Goal: Task Accomplishment & Management: Use online tool/utility

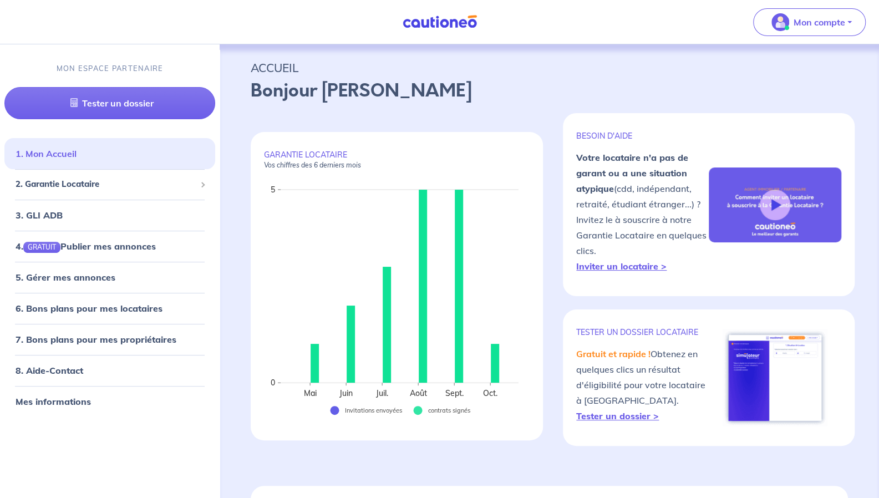
click at [77, 159] on link "1. Mon Accueil" at bounding box center [46, 153] width 61 height 11
click at [55, 157] on link "1. Mon Accueil" at bounding box center [46, 153] width 61 height 11
click at [77, 159] on link "1. Mon Accueil" at bounding box center [46, 153] width 61 height 11
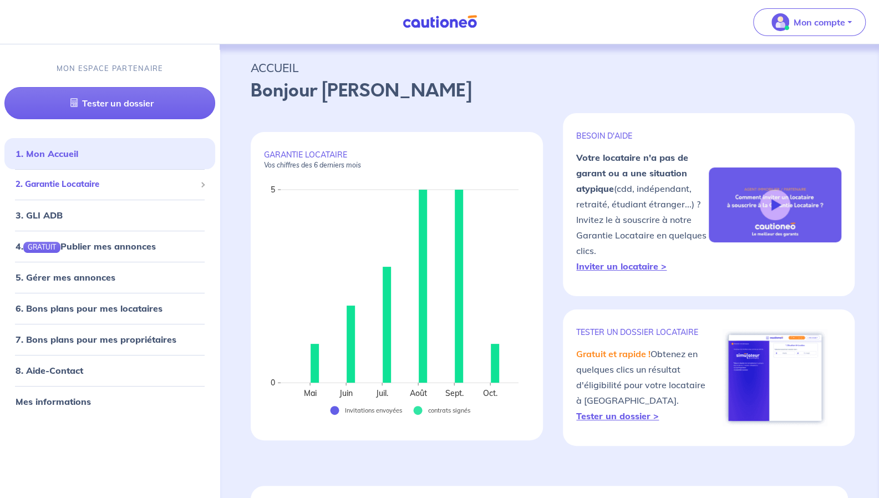
click at [57, 191] on div "2. Garantie Locataire" at bounding box center [109, 185] width 211 height 22
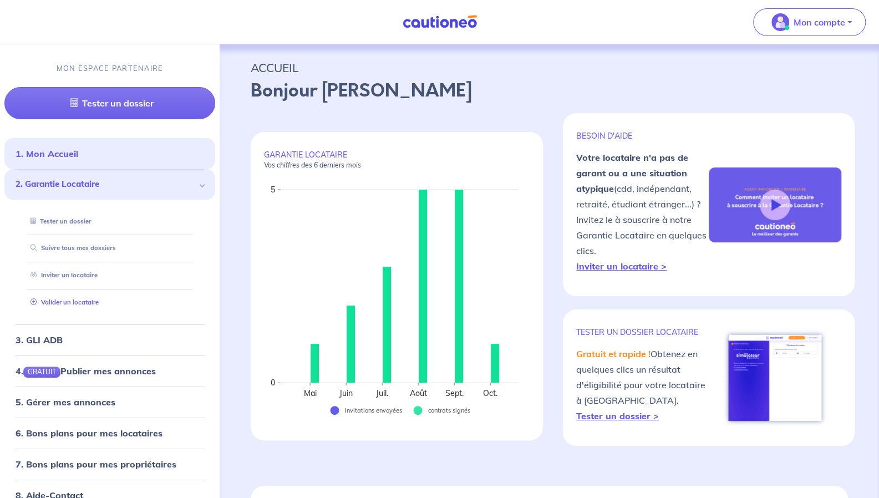
click at [91, 302] on link "Valider un locataire" at bounding box center [62, 302] width 73 height 8
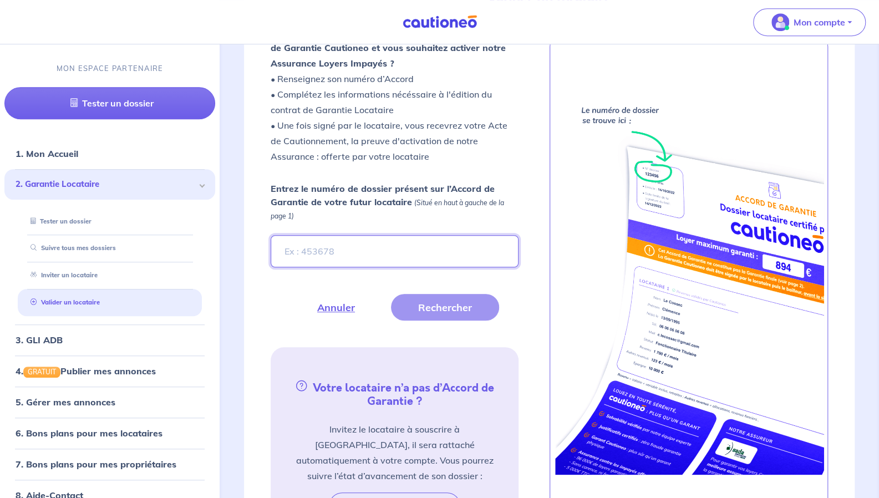
scroll to position [339, 0]
paste input "zGeIEX"
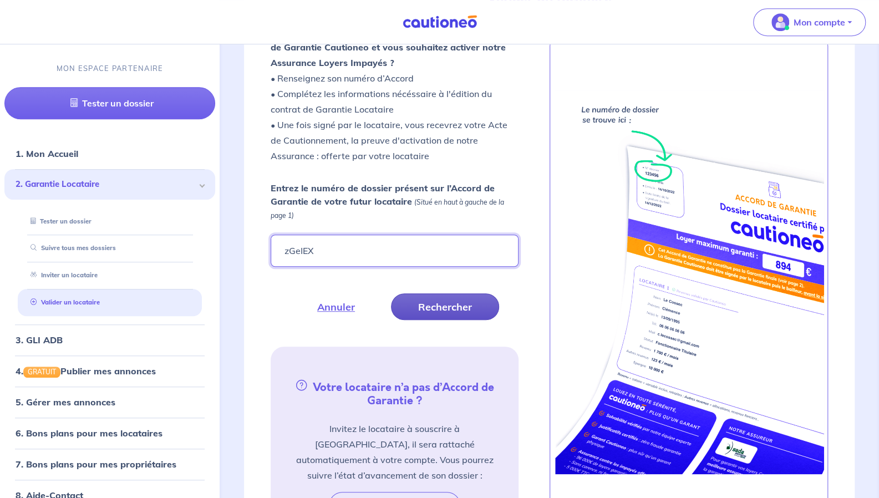
type input "zGeIEX"
click at [456, 306] on button "Rechercher" at bounding box center [445, 306] width 108 height 27
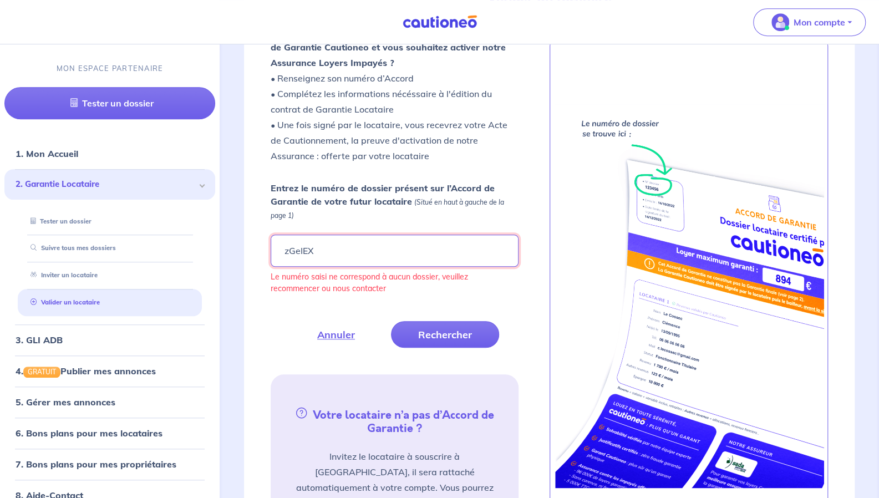
click at [285, 251] on input "zGeIEX" at bounding box center [394, 251] width 247 height 32
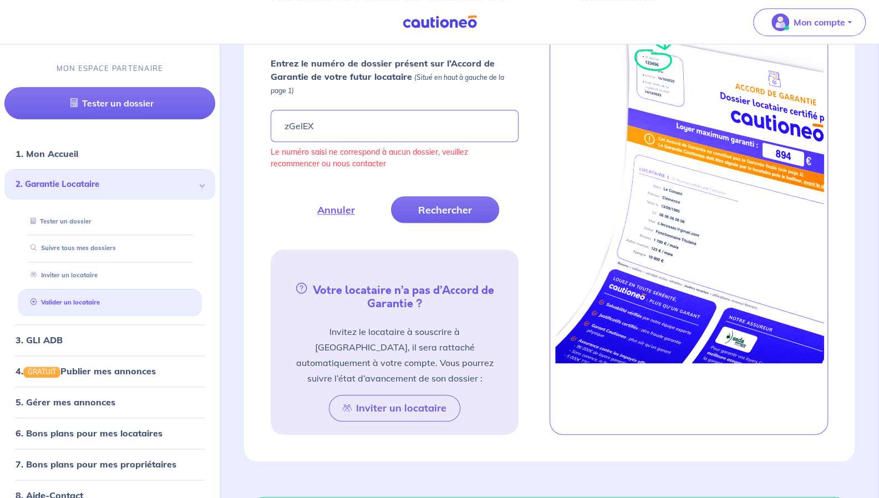
scroll to position [465, 0]
